Goal: Browse casually

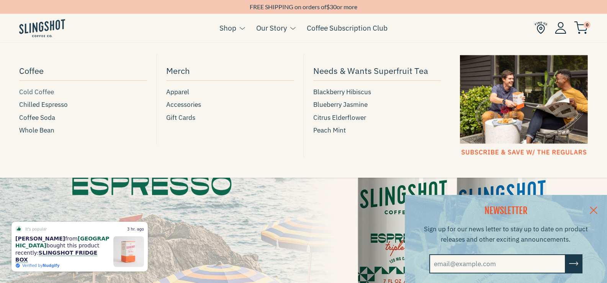
click at [48, 91] on span "Cold Coffee" at bounding box center [36, 92] width 35 height 10
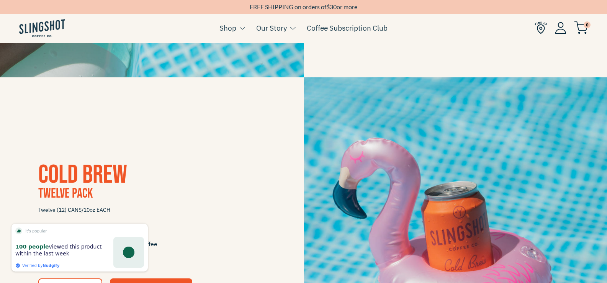
scroll to position [803, 0]
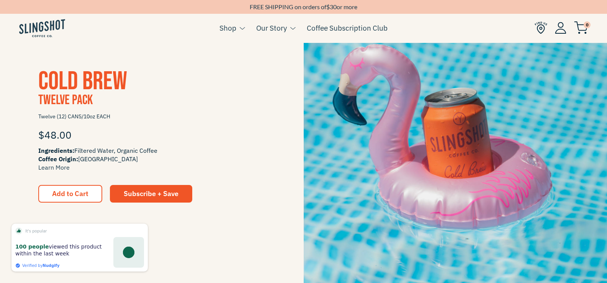
click at [488, 153] on img at bounding box center [454, 135] width 303 height 303
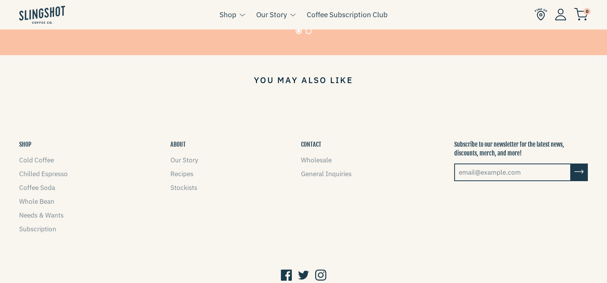
scroll to position [695, 0]
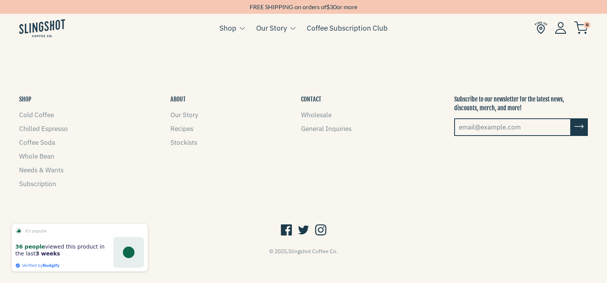
click at [319, 223] on icon at bounding box center [320, 230] width 11 height 15
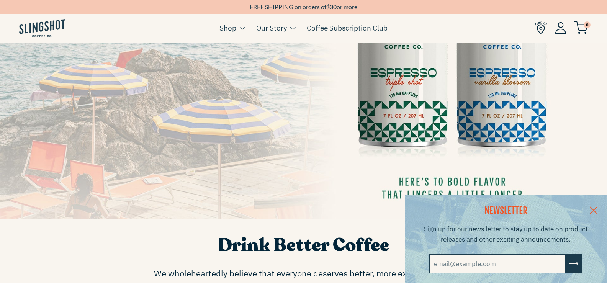
scroll to position [191, 0]
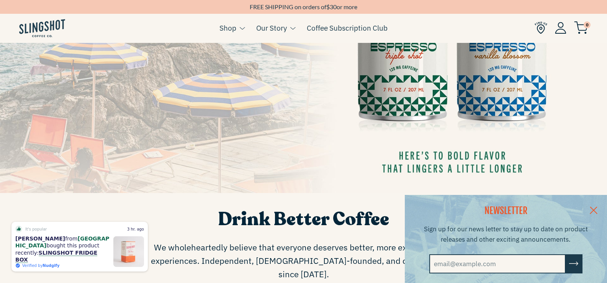
click at [598, 207] on link at bounding box center [593, 209] width 27 height 29
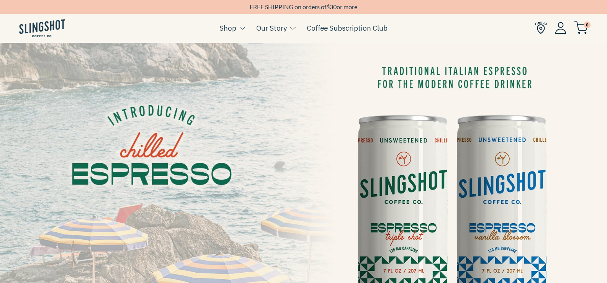
scroll to position [0, 0]
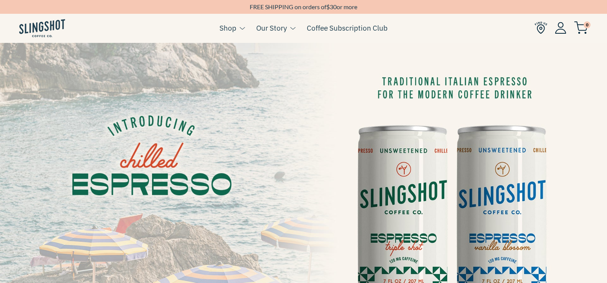
click at [42, 27] on img at bounding box center [42, 28] width 46 height 18
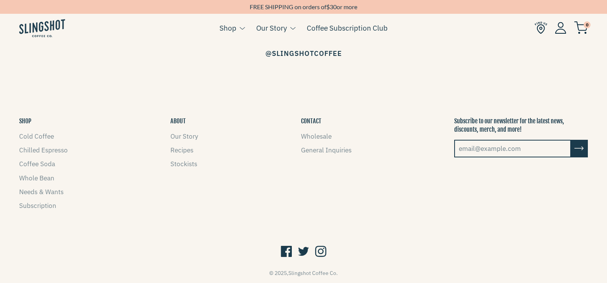
scroll to position [1186, 0]
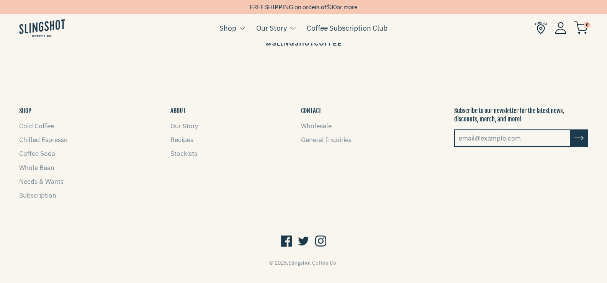
click at [59, 7] on div "FREE SHIPPING on orders of $ 30 or more" at bounding box center [303, 7] width 607 height 8
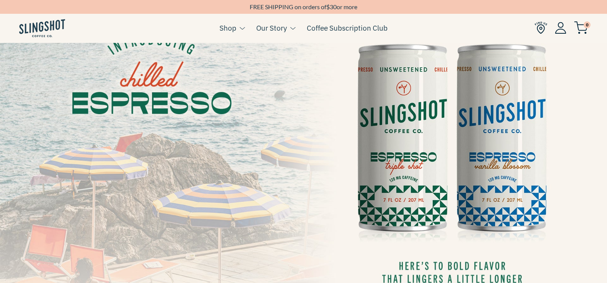
scroll to position [38, 0]
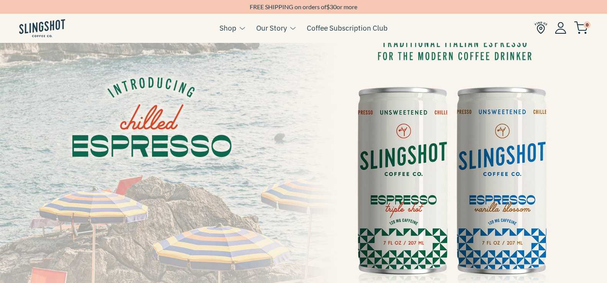
click at [561, 28] on img at bounding box center [560, 28] width 11 height 12
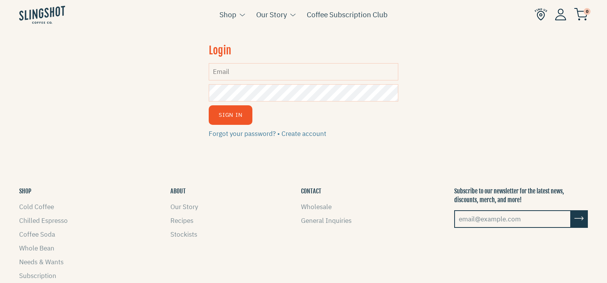
click at [586, 14] on span "0" at bounding box center [586, 11] width 7 height 7
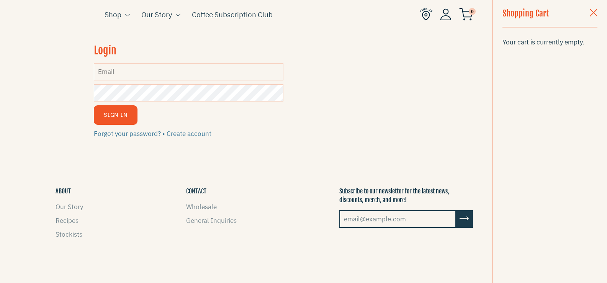
click at [595, 11] on span "button" at bounding box center [593, 13] width 8 height 8
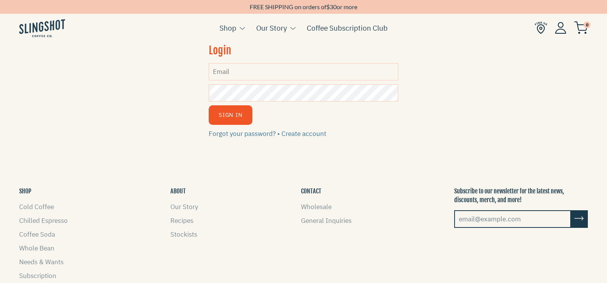
click at [537, 24] on img at bounding box center [540, 27] width 13 height 13
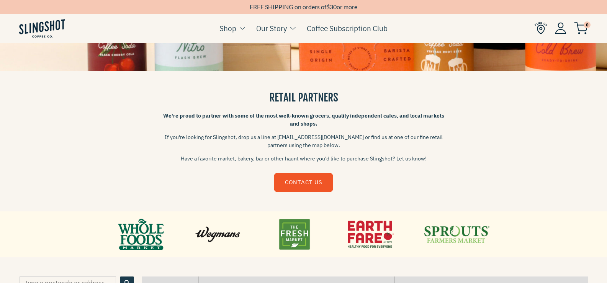
scroll to position [115, 0]
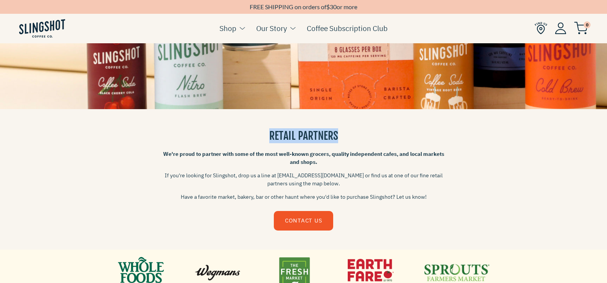
drag, startPoint x: 284, startPoint y: 132, endPoint x: 360, endPoint y: 132, distance: 76.9
click at [357, 132] on h3 "RETAIL PARTNERS" at bounding box center [303, 135] width 283 height 15
click at [439, 136] on h3 "RETAIL PARTNERS" at bounding box center [303, 135] width 283 height 15
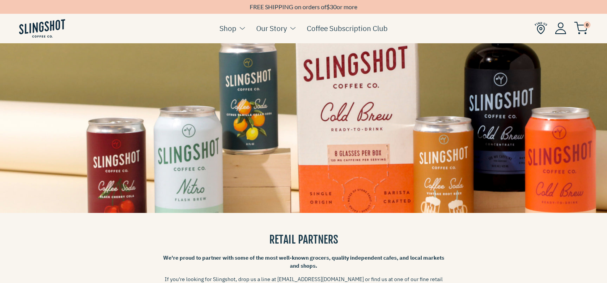
scroll to position [0, 0]
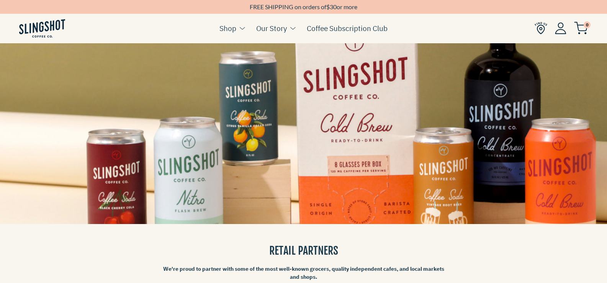
click at [563, 26] on img at bounding box center [560, 28] width 11 height 12
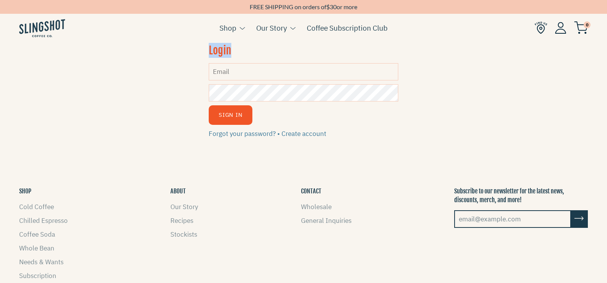
drag, startPoint x: 232, startPoint y: 49, endPoint x: 203, endPoint y: 49, distance: 28.7
click at [203, 49] on div "We've sent you an email with a link to update your password. Login Email Passwo…" at bounding box center [303, 96] width 607 height 106
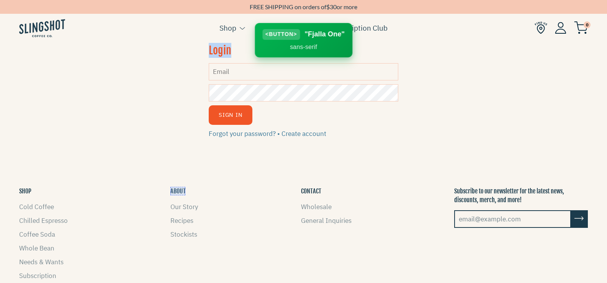
click at [175, 191] on div at bounding box center [177, 191] width 15 height 8
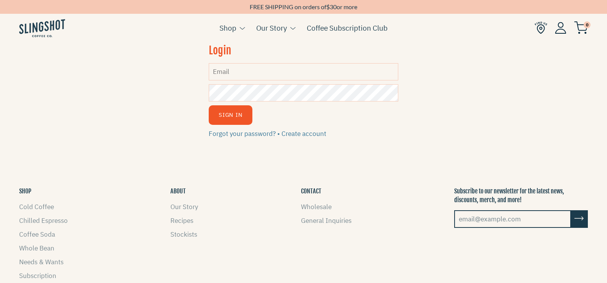
click at [482, 194] on p "Subscribe to our newsletter for the latest news, discounts, merch, and more!" at bounding box center [521, 195] width 134 height 17
click at [222, 50] on h2 "Login" at bounding box center [303, 50] width 189 height 15
drag, startPoint x: 210, startPoint y: 51, endPoint x: 238, endPoint y: 51, distance: 27.2
click at [238, 51] on h2 "Login" at bounding box center [303, 50] width 189 height 15
drag, startPoint x: 221, startPoint y: 51, endPoint x: 107, endPoint y: 111, distance: 129.2
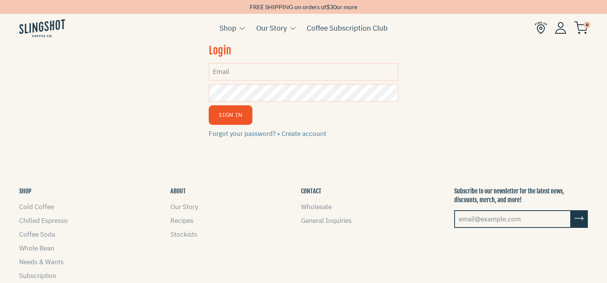
click at [107, 111] on div "We've sent you an email with a link to update your password. Login Email Passwo…" at bounding box center [303, 96] width 607 height 106
click at [42, 24] on img at bounding box center [42, 28] width 46 height 18
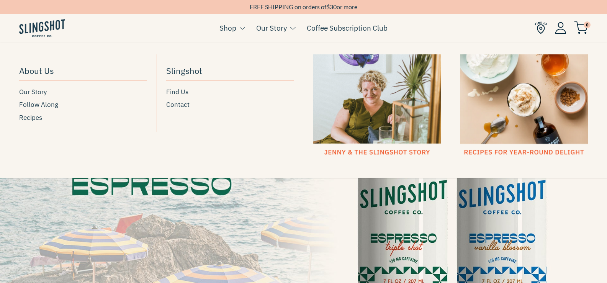
click at [274, 26] on link "Our Story" at bounding box center [271, 27] width 31 height 11
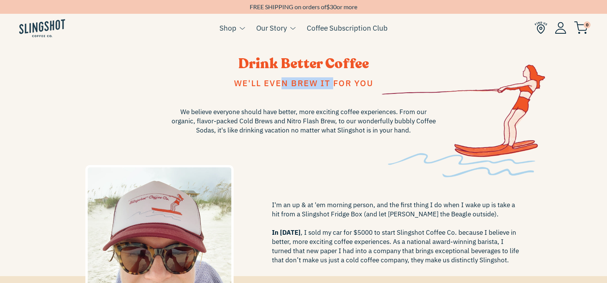
drag, startPoint x: 262, startPoint y: 84, endPoint x: 252, endPoint y: 84, distance: 9.9
click at [258, 84] on span "We'll even brew it for you" at bounding box center [303, 82] width 139 height 11
click at [300, 85] on span "We'll even brew it for you" at bounding box center [303, 82] width 139 height 11
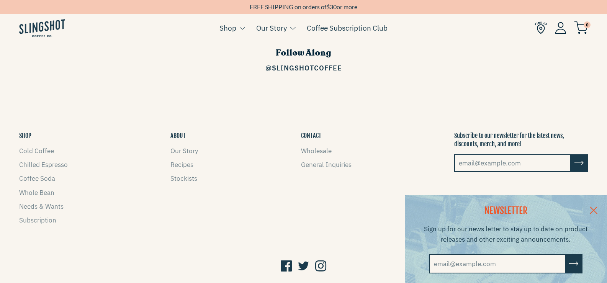
scroll to position [1148, 0]
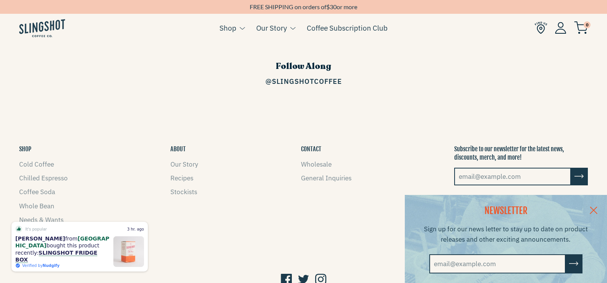
click at [598, 208] on link at bounding box center [593, 209] width 27 height 29
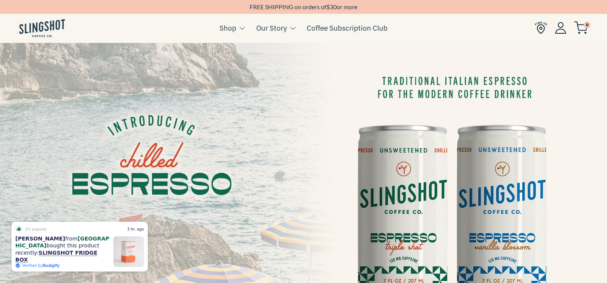
scroll to position [0, 0]
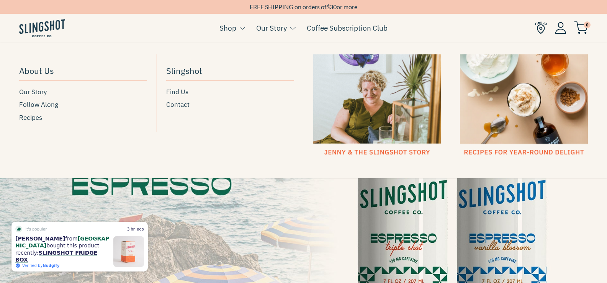
click at [274, 28] on link "Our Story" at bounding box center [271, 27] width 31 height 11
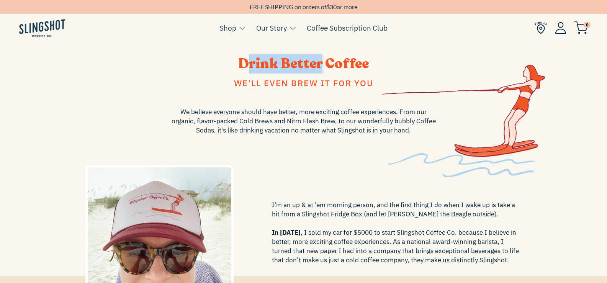
drag, startPoint x: 253, startPoint y: 62, endPoint x: 321, endPoint y: 63, distance: 68.5
click at [321, 63] on span "Drink Better Coffee" at bounding box center [303, 63] width 130 height 19
drag, startPoint x: 240, startPoint y: 62, endPoint x: 379, endPoint y: 63, distance: 139.7
click at [379, 63] on h3 "Drink Better Coffee" at bounding box center [303, 63] width 436 height 19
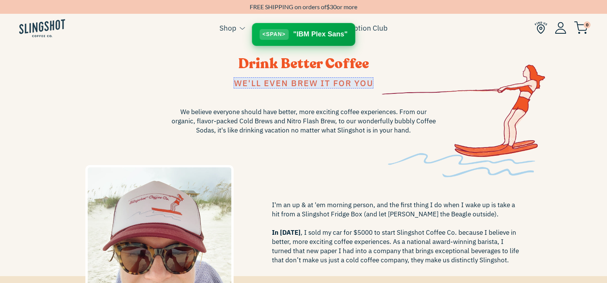
click at [262, 81] on div at bounding box center [303, 82] width 140 height 11
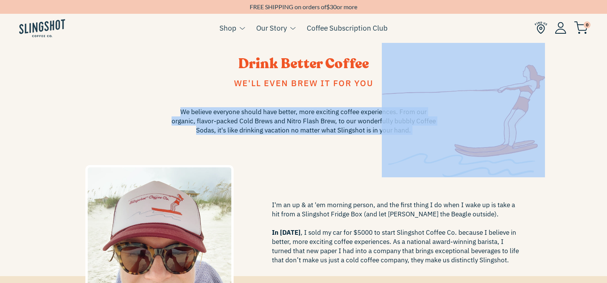
drag, startPoint x: 181, startPoint y: 111, endPoint x: 409, endPoint y: 128, distance: 228.3
click at [418, 130] on div "Drink Better Coffee We'll even brew it for you We believe everyone should have …" at bounding box center [304, 160] width 448 height 222
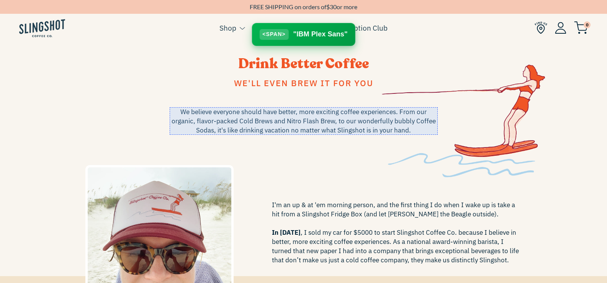
click at [313, 121] on div at bounding box center [304, 121] width 268 height 28
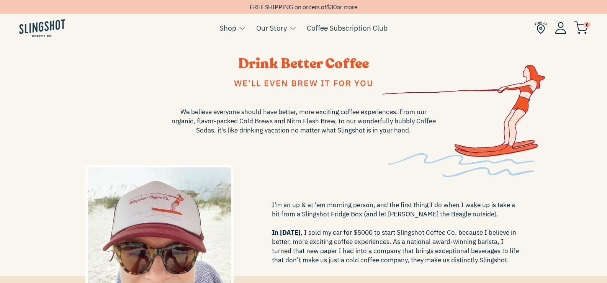
click at [295, 63] on span "Drink Better Coffee" at bounding box center [303, 63] width 130 height 19
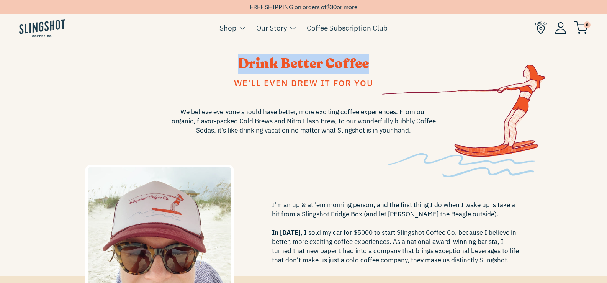
drag, startPoint x: 240, startPoint y: 63, endPoint x: 375, endPoint y: 61, distance: 135.1
click at [375, 61] on h3 "Drink Better Coffee" at bounding box center [303, 63] width 436 height 19
drag, startPoint x: 339, startPoint y: 62, endPoint x: 314, endPoint y: 62, distance: 25.6
click at [314, 62] on span "Drink Better Coffee" at bounding box center [303, 63] width 130 height 19
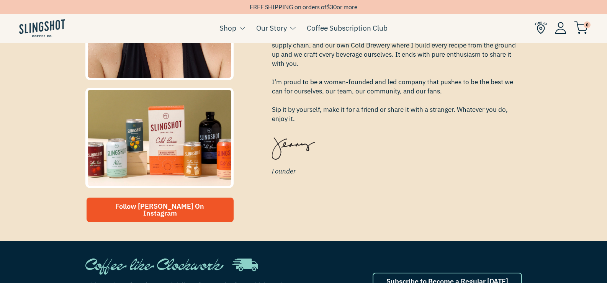
scroll to position [306, 0]
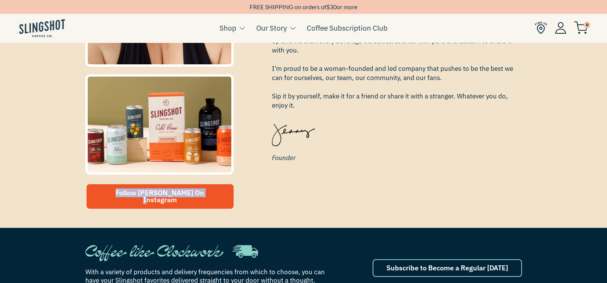
drag, startPoint x: 93, startPoint y: 189, endPoint x: 236, endPoint y: 189, distance: 143.1
click at [236, 189] on div "Follow Jenny On Instagram" at bounding box center [173, 95] width 187 height 238
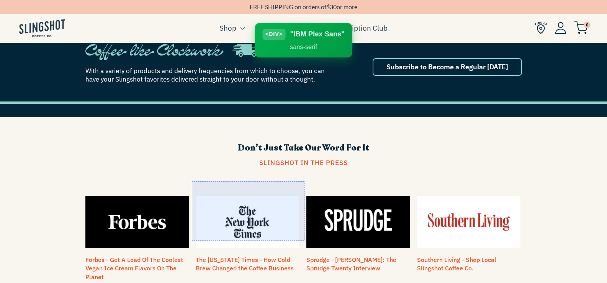
scroll to position [536, 0]
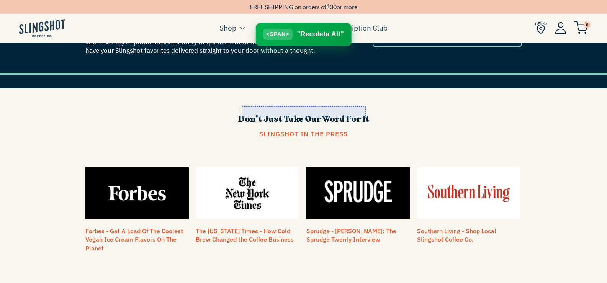
click at [303, 115] on div at bounding box center [303, 111] width 124 height 11
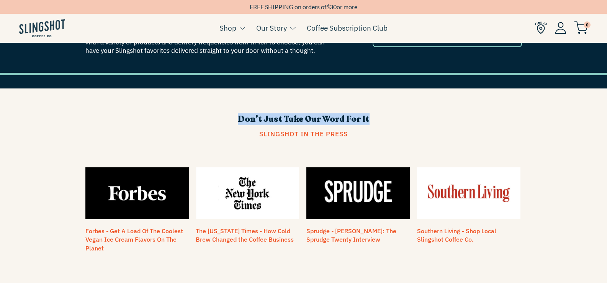
drag, startPoint x: 232, startPoint y: 111, endPoint x: 391, endPoint y: 111, distance: 159.2
click at [391, 113] on h3 "Don’t Just Take Our Word For It" at bounding box center [303, 119] width 436 height 12
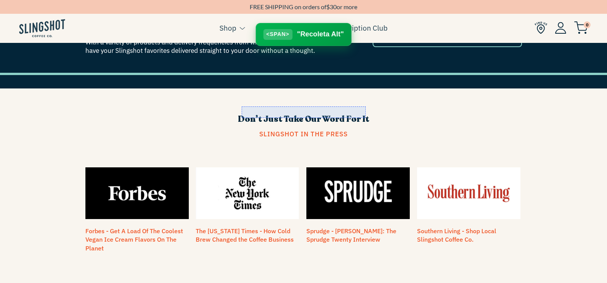
click at [322, 108] on div at bounding box center [303, 111] width 124 height 11
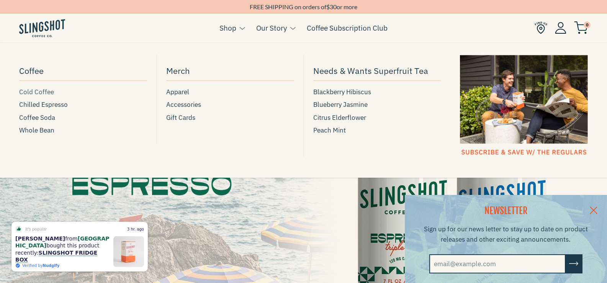
click at [43, 90] on span "Cold Coffee" at bounding box center [36, 92] width 35 height 10
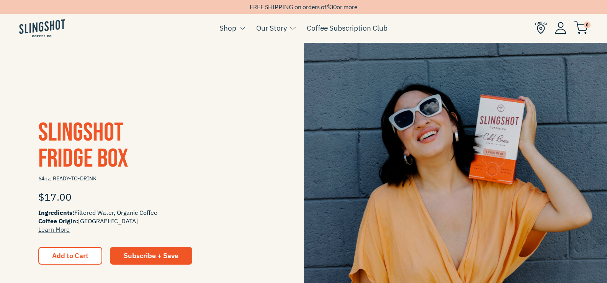
scroll to position [153, 0]
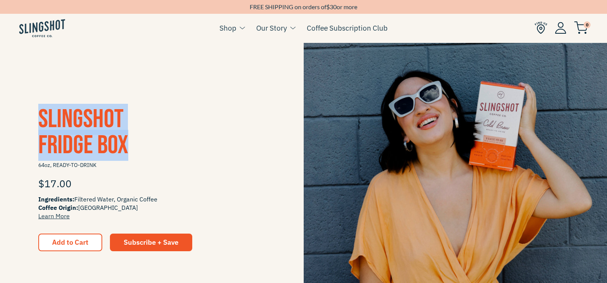
drag, startPoint x: 33, startPoint y: 114, endPoint x: 146, endPoint y: 139, distance: 115.7
click at [146, 139] on div "Slingshot Fridge Box 64oz, READY-TO-DRINK $17.00 Ingredients: Filtered Water, O…" at bounding box center [151, 178] width 303 height 145
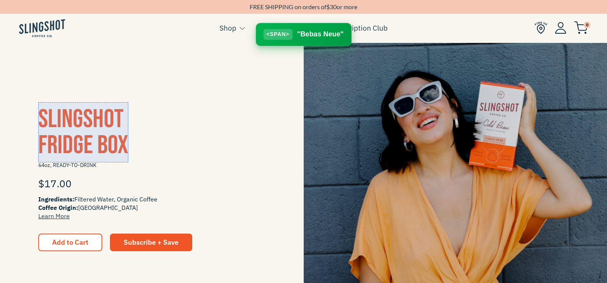
click at [95, 113] on div at bounding box center [83, 132] width 90 height 60
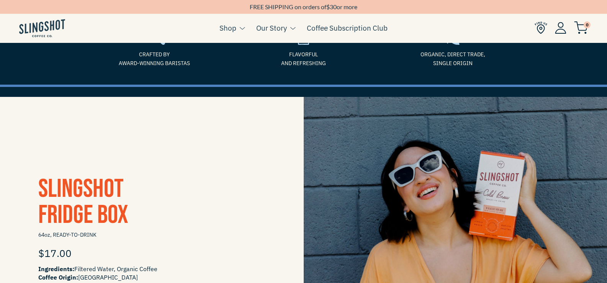
scroll to position [0, 0]
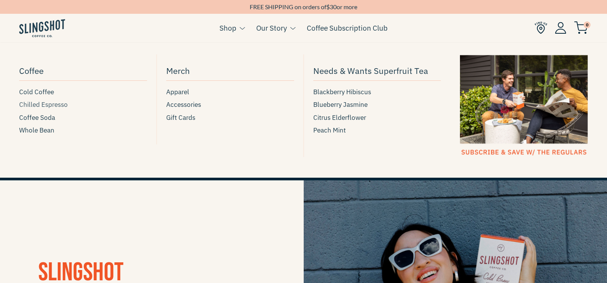
click at [42, 104] on span "Chilled Espresso" at bounding box center [43, 104] width 49 height 10
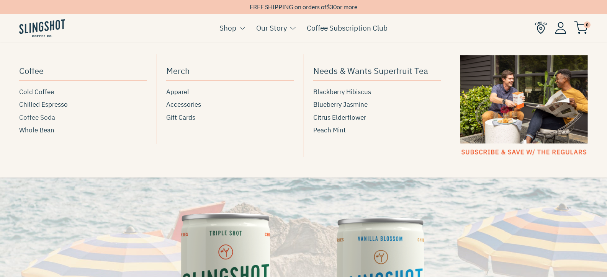
click at [42, 119] on span "Coffee Soda" at bounding box center [37, 118] width 36 height 10
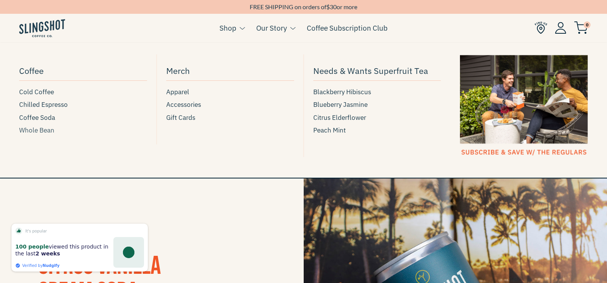
click at [24, 131] on span "Whole Bean" at bounding box center [36, 130] width 35 height 10
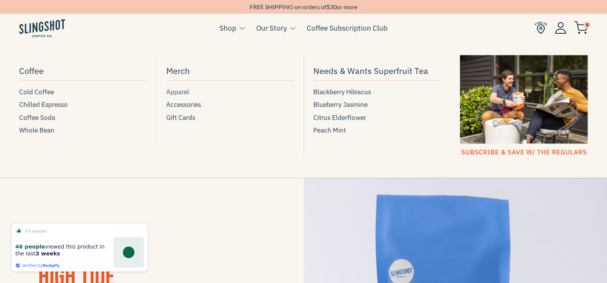
click at [177, 89] on span "Apparel" at bounding box center [177, 92] width 23 height 10
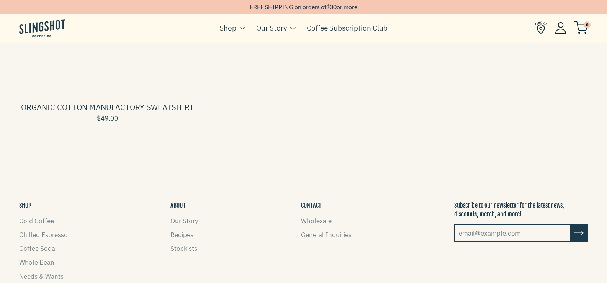
scroll to position [38, 0]
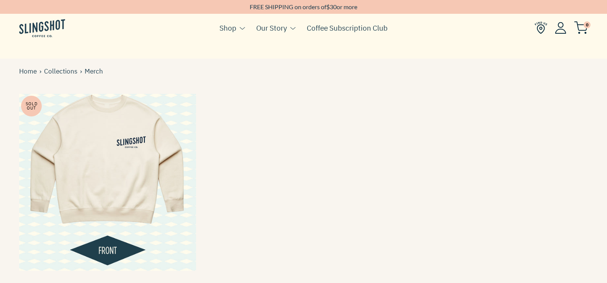
click at [147, 154] on span at bounding box center [107, 182] width 177 height 177
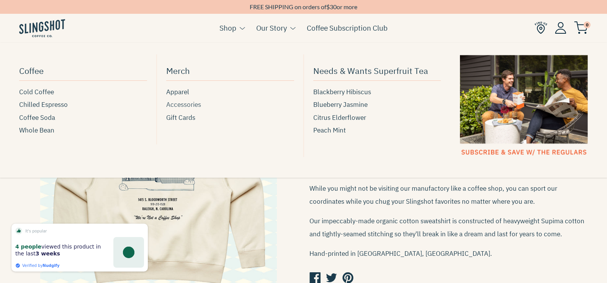
click at [183, 106] on span "Accessories" at bounding box center [183, 104] width 35 height 10
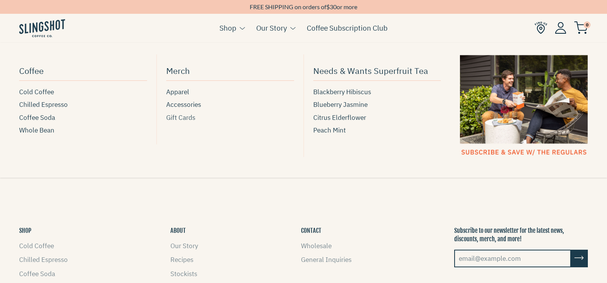
click at [183, 117] on span "Gift Cards" at bounding box center [180, 118] width 29 height 10
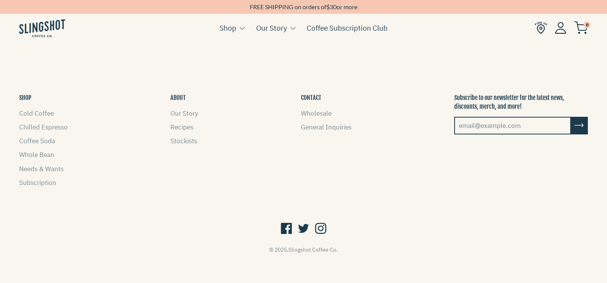
scroll to position [318, 0]
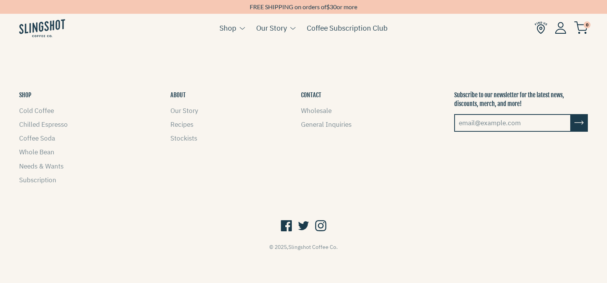
click at [321, 223] on icon at bounding box center [320, 226] width 11 height 15
